Goal: Information Seeking & Learning: Find specific fact

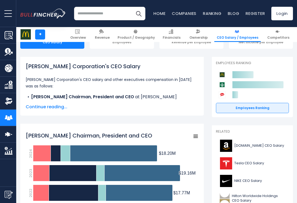
scroll to position [65, 0]
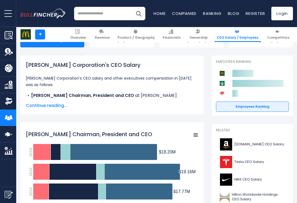
click at [61, 107] on span "Continue reading..." at bounding box center [112, 105] width 173 height 6
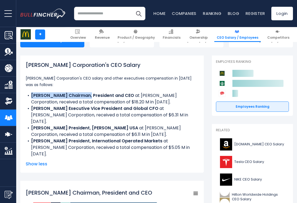
drag, startPoint x: 31, startPoint y: 96, endPoint x: 87, endPoint y: 96, distance: 55.7
click at [87, 96] on li "[PERSON_NAME] Chairman, President and CEO ​ at [PERSON_NAME] Corporation, recei…" at bounding box center [112, 98] width 173 height 13
copy b "[PERSON_NAME]"
click at [130, 99] on li "[PERSON_NAME] Chairman, President and CEO ​ at [PERSON_NAME] Corporation, recei…" at bounding box center [112, 98] width 173 height 13
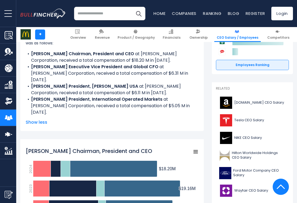
scroll to position [106, 0]
